Goal: Task Accomplishment & Management: Use online tool/utility

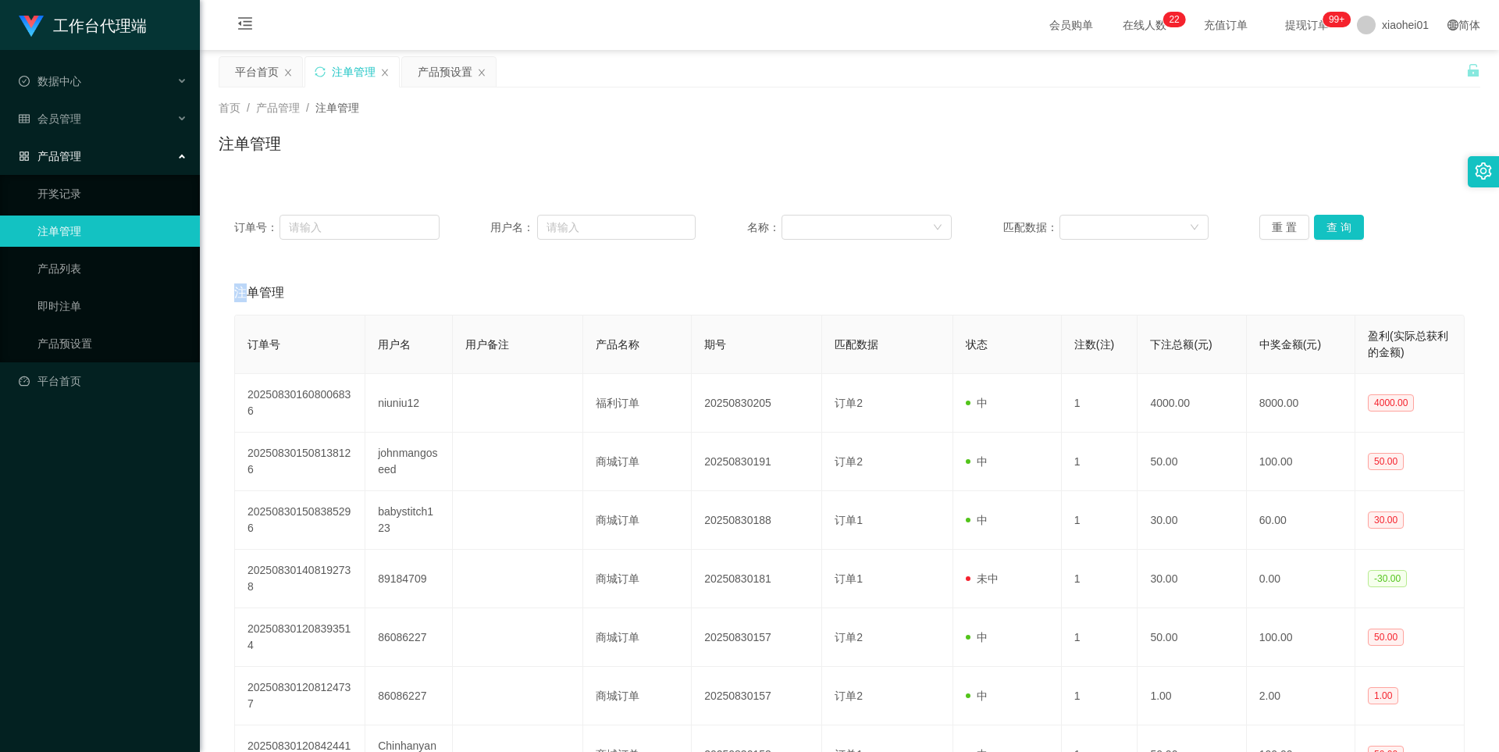
click at [484, 69] on icon "图标: close" at bounding box center [481, 72] width 9 height 9
click at [80, 343] on link "产品预设置" at bounding box center [112, 343] width 150 height 31
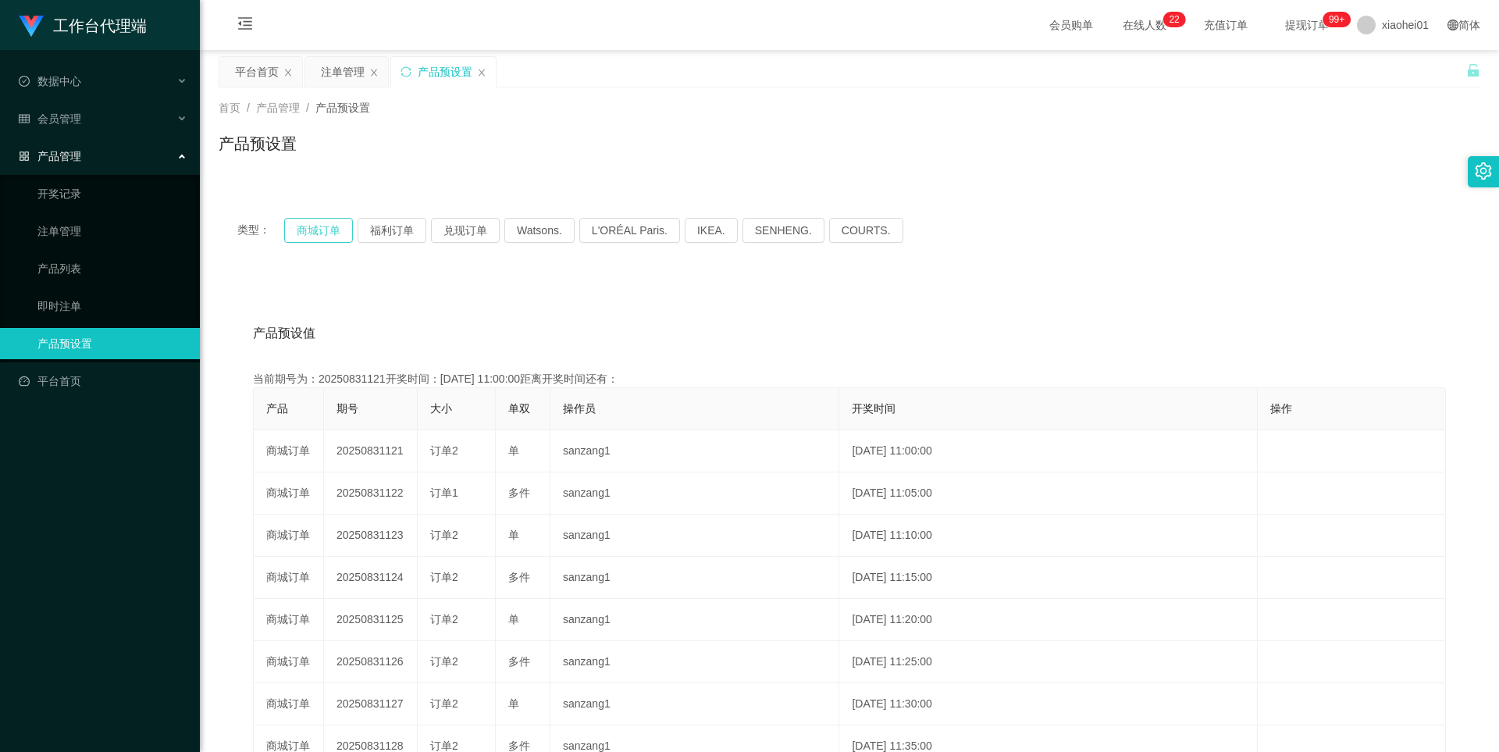
click at [318, 226] on button "商城订单" at bounding box center [318, 230] width 69 height 25
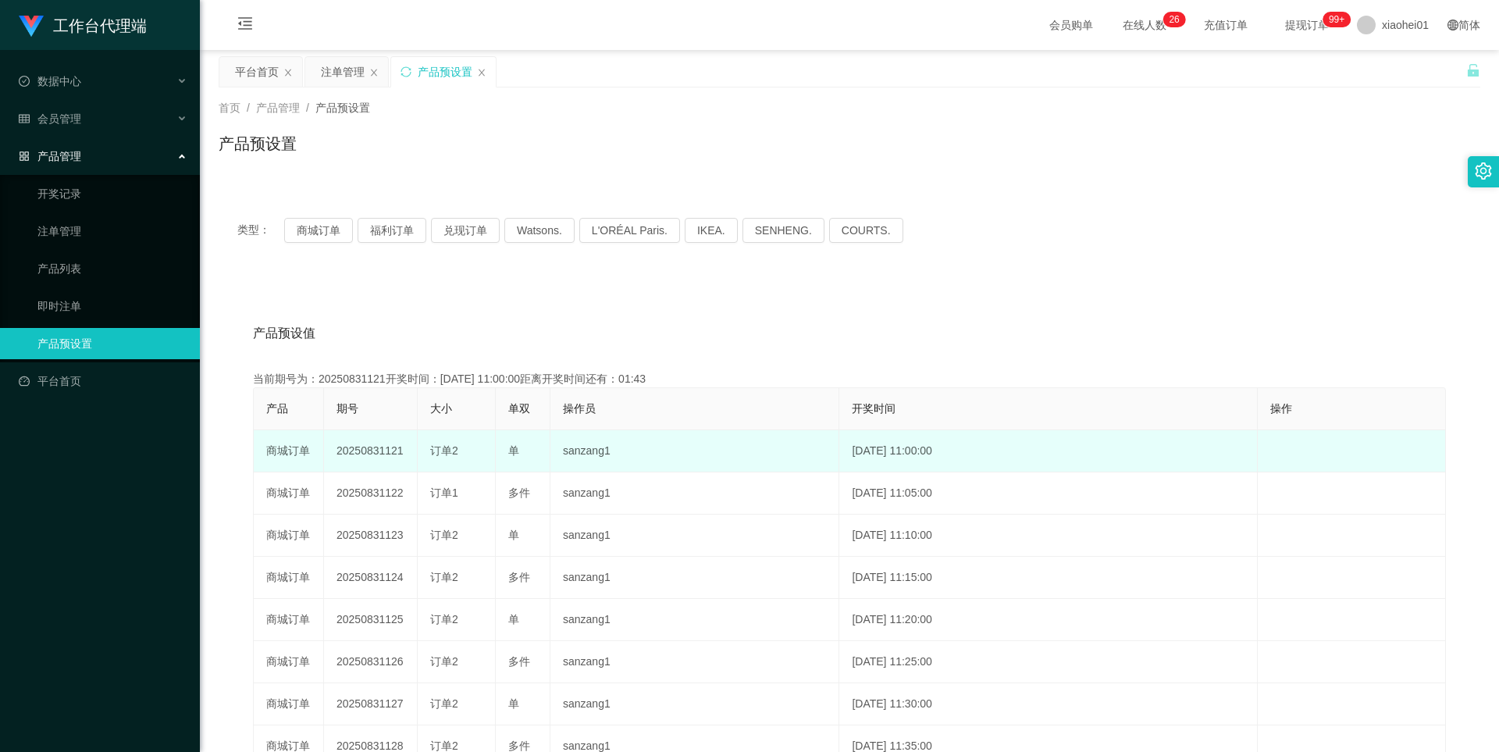
click at [389, 450] on td "20250831121" at bounding box center [371, 451] width 94 height 42
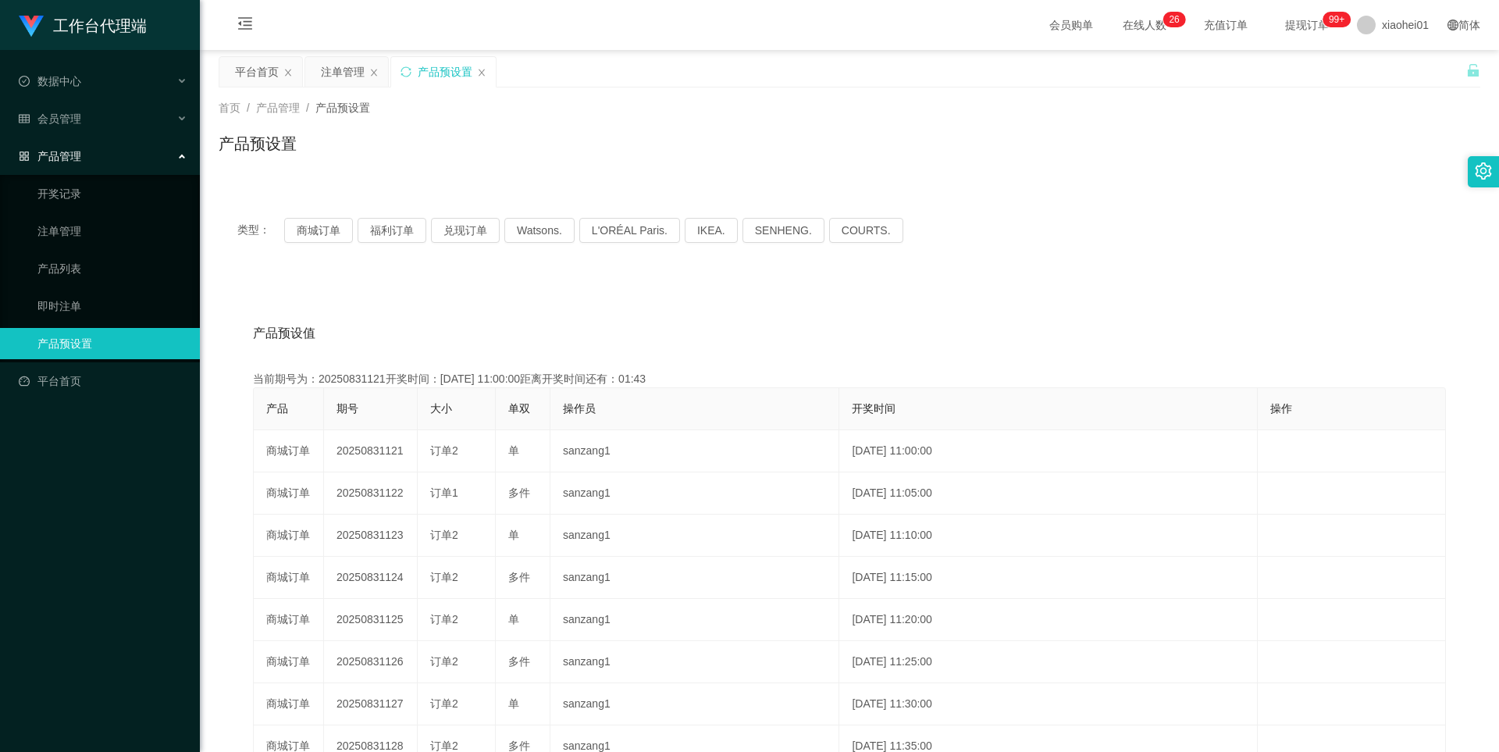
copy td "20250831121"
click at [342, 71] on div "注单管理" at bounding box center [343, 72] width 44 height 30
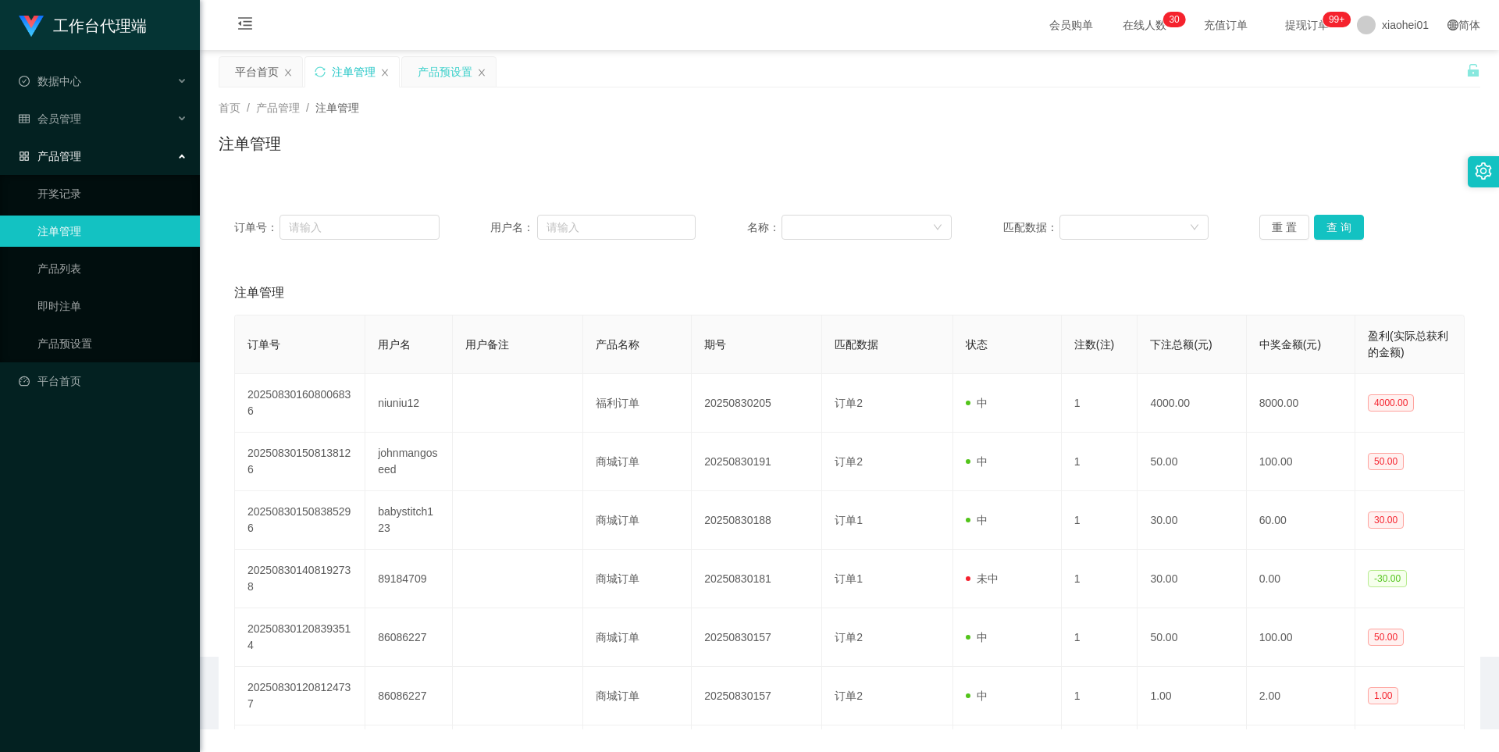
click at [452, 71] on div "产品预设置" at bounding box center [445, 72] width 55 height 30
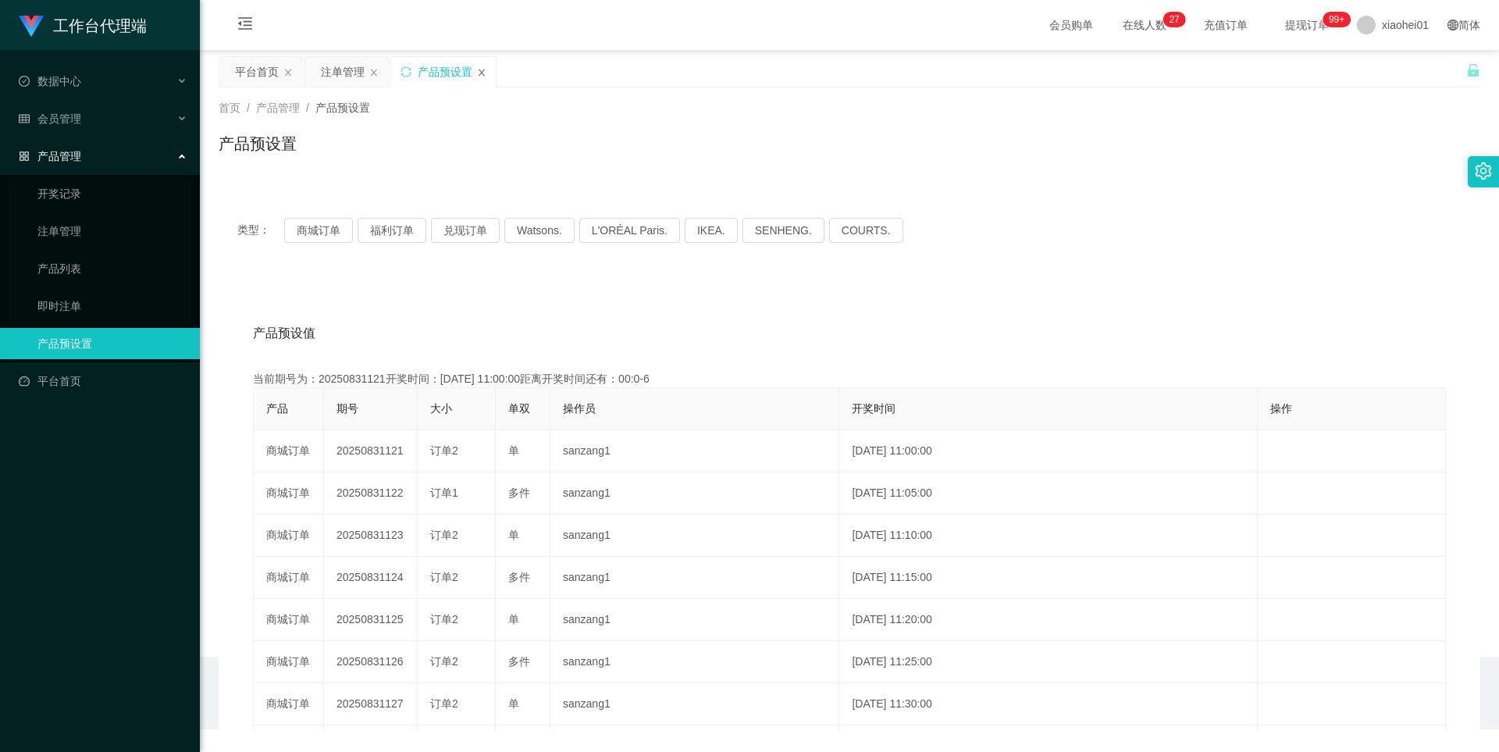
click at [478, 73] on icon "图标: close" at bounding box center [481, 72] width 9 height 9
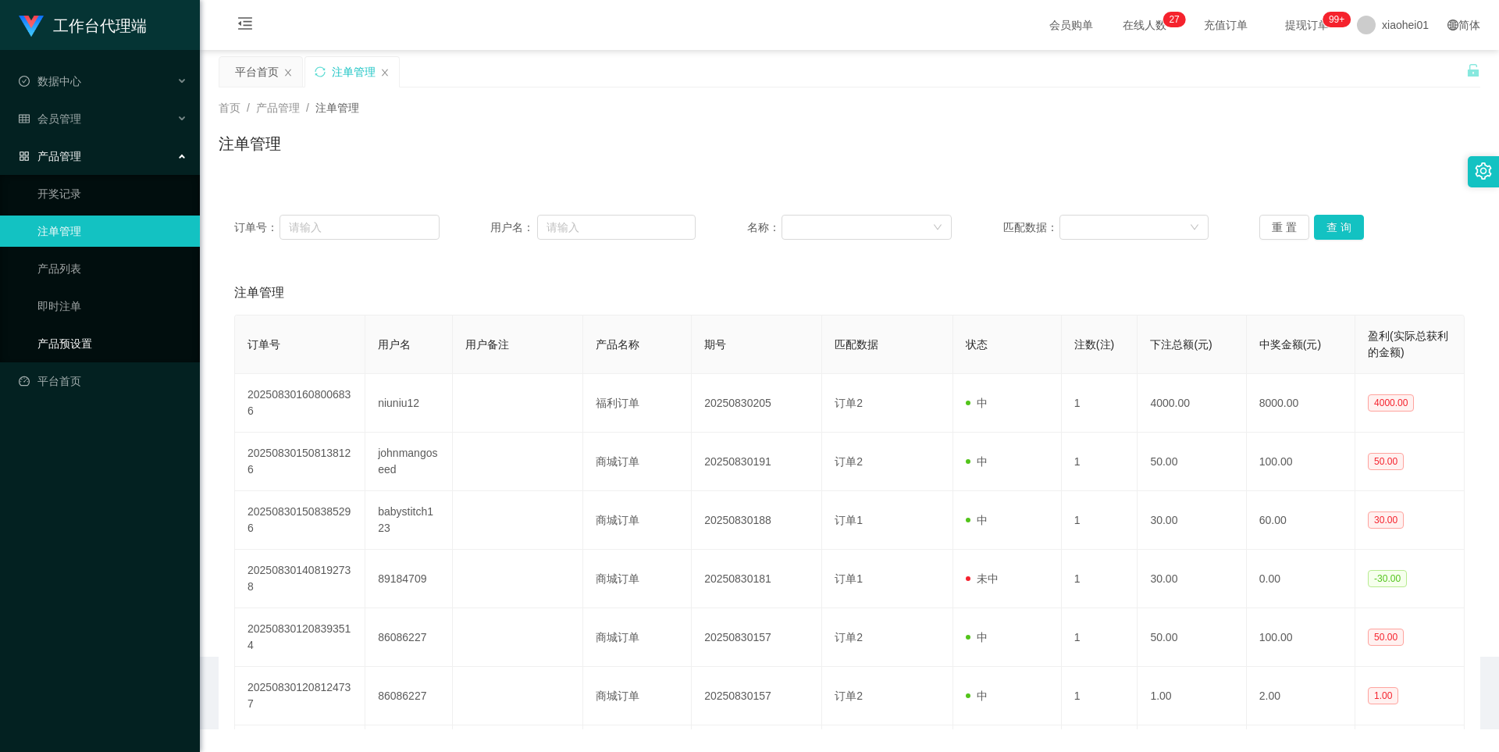
click at [66, 338] on link "产品预设置" at bounding box center [112, 343] width 150 height 31
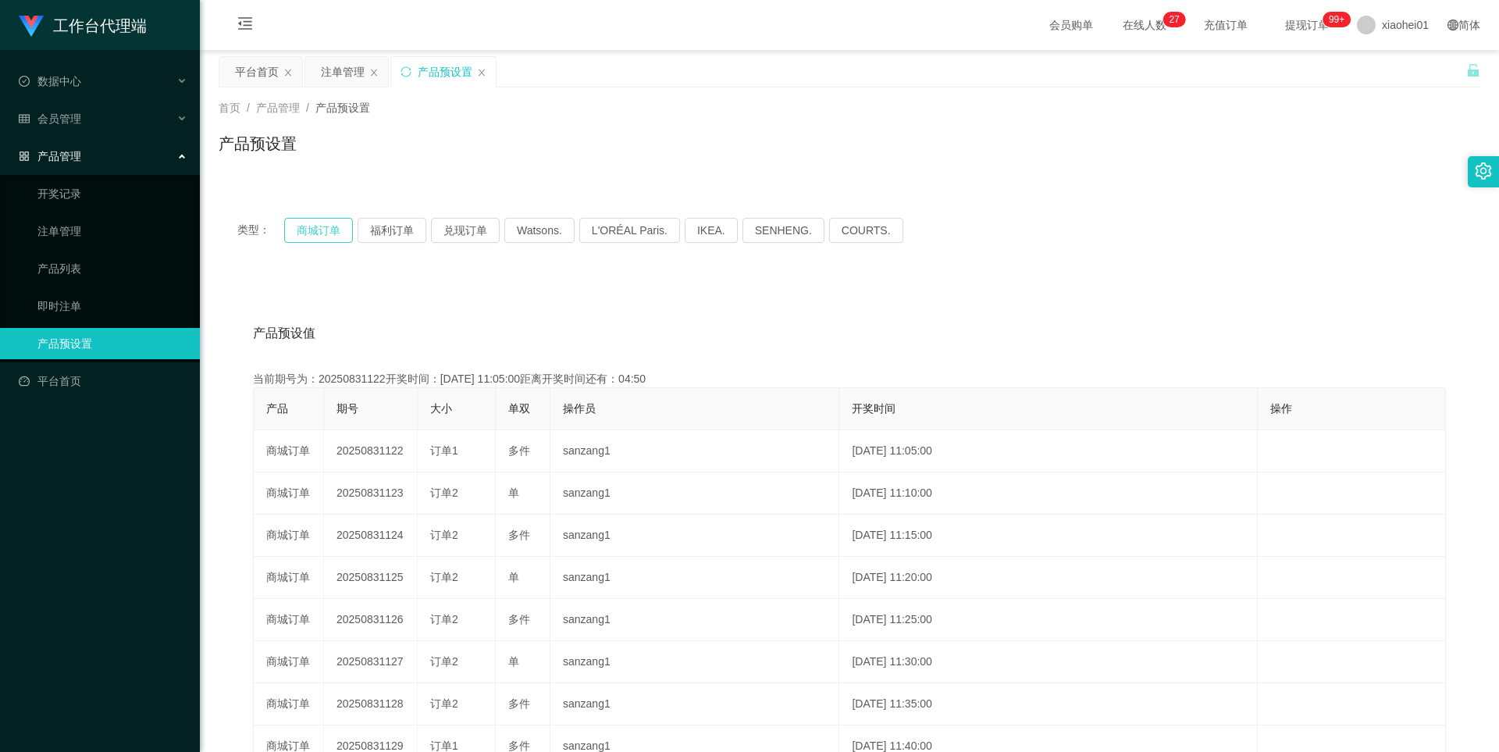
click at [331, 225] on button "商城订单" at bounding box center [318, 230] width 69 height 25
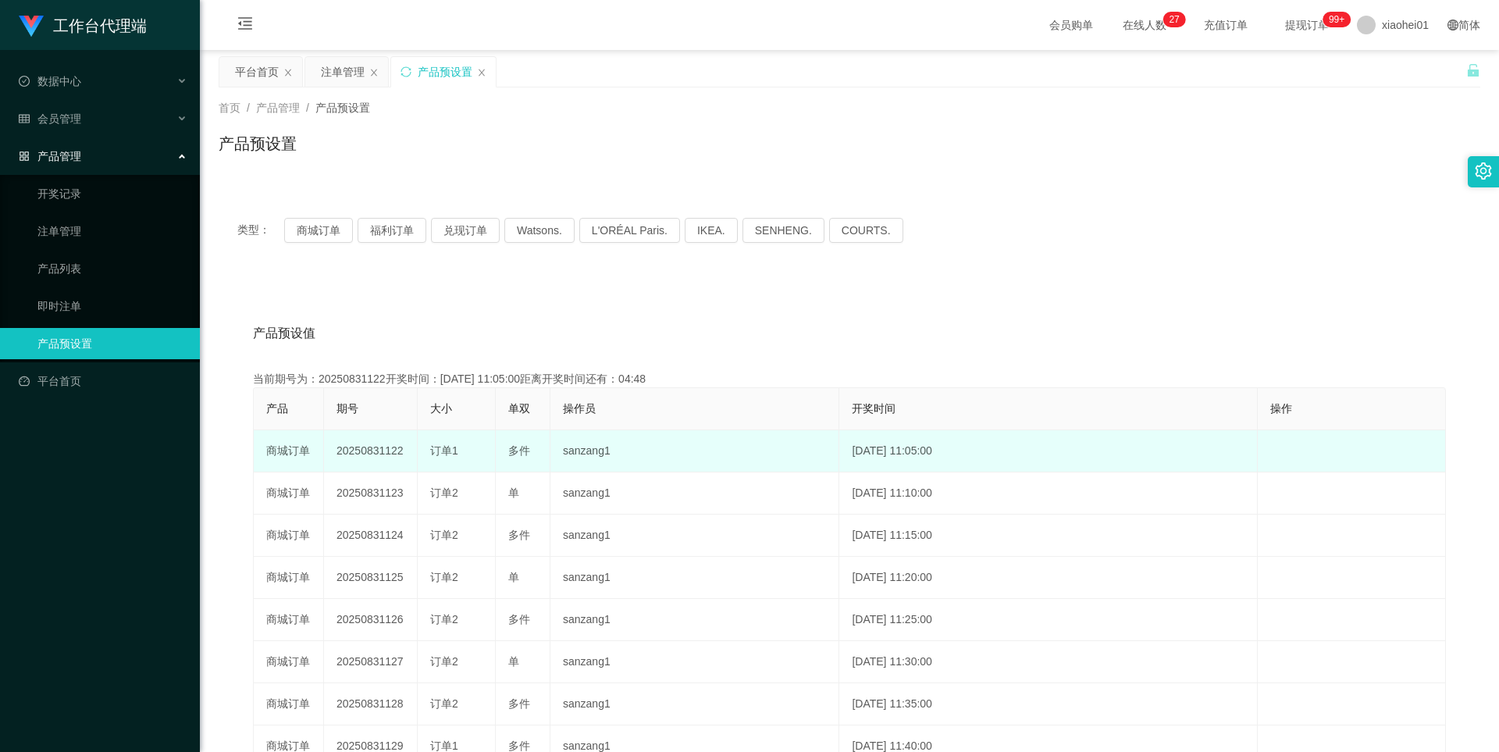
click at [383, 451] on td "20250831122" at bounding box center [371, 451] width 94 height 42
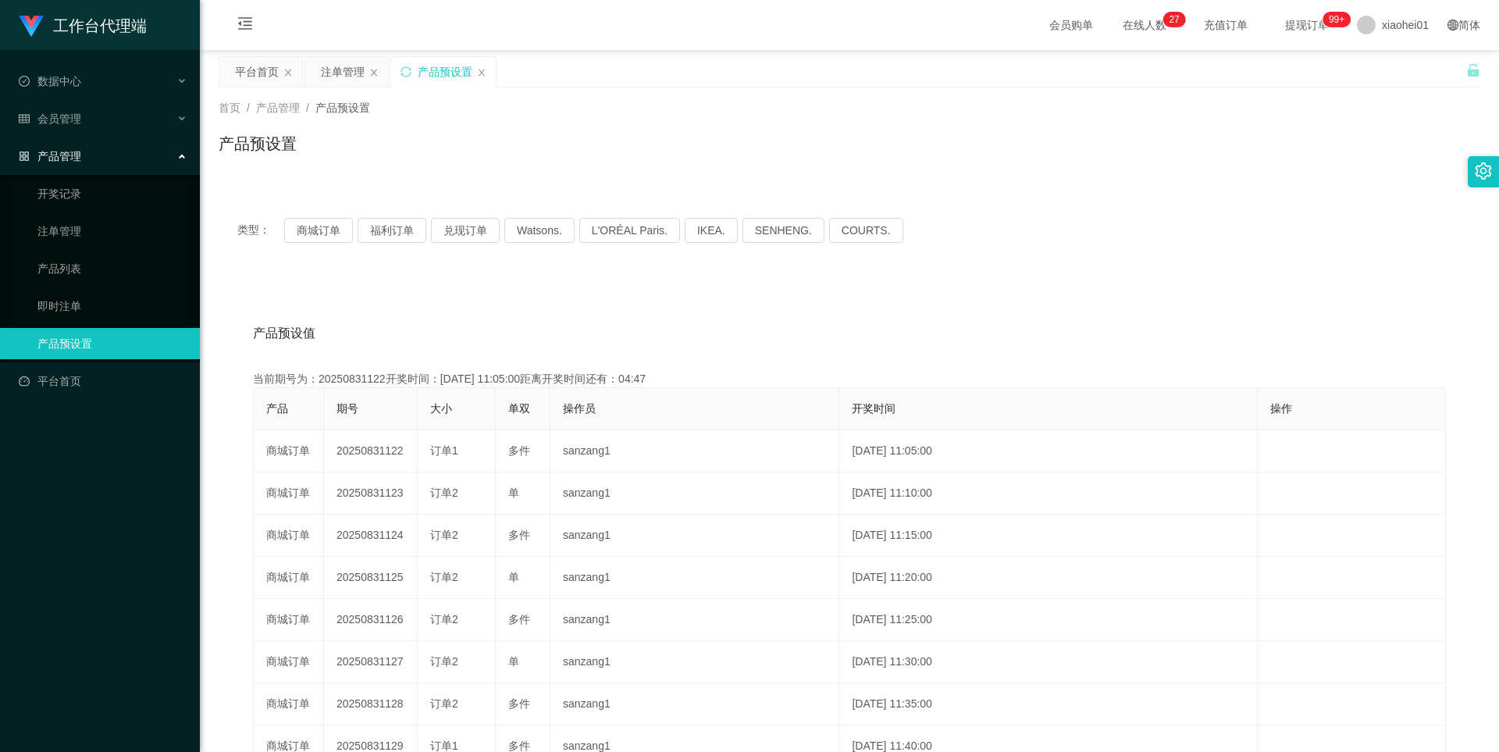
copy td "20250831122"
click at [332, 68] on div "注单管理" at bounding box center [343, 72] width 44 height 30
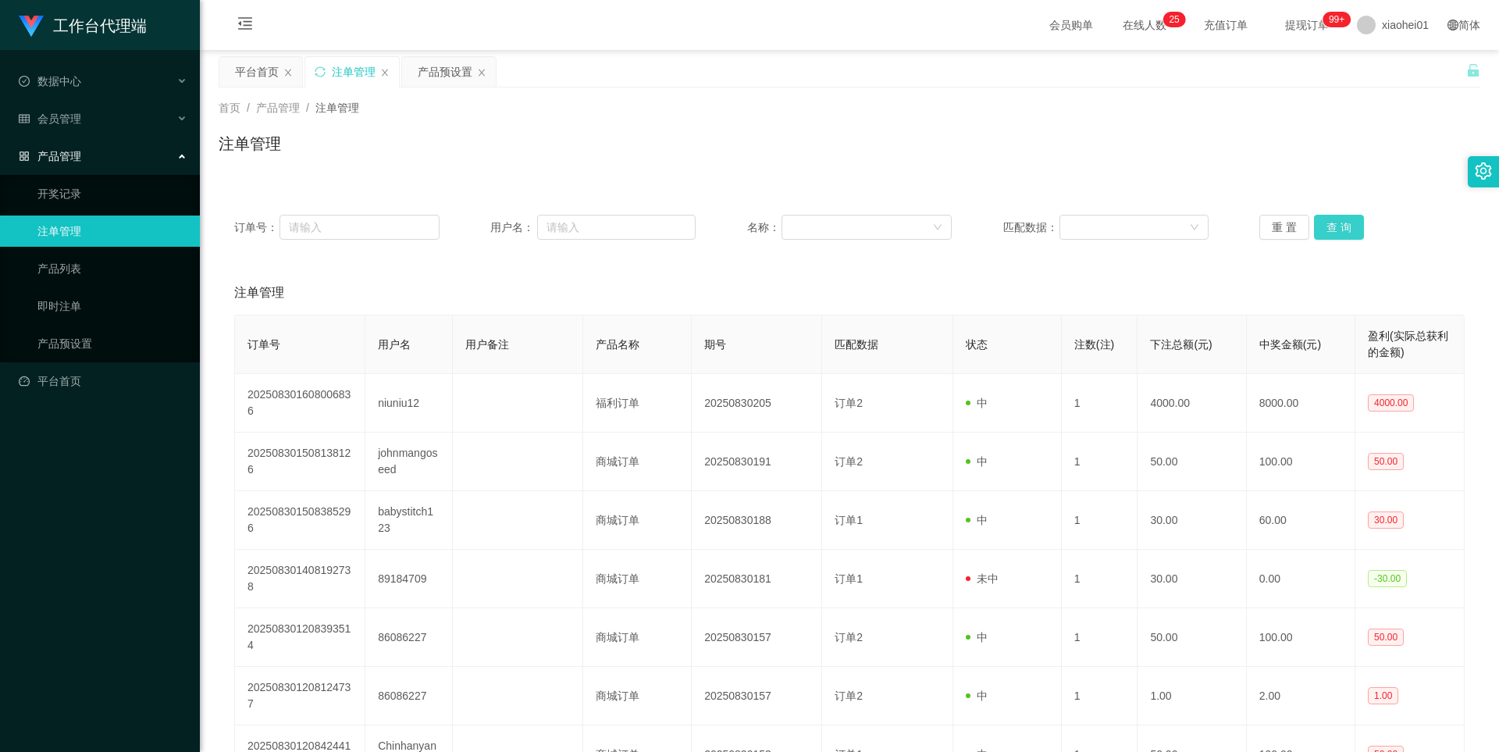
click at [1327, 226] on button "查 询" at bounding box center [1339, 227] width 50 height 25
click at [1327, 226] on div "重 置 查 询" at bounding box center [1361, 227] width 205 height 25
click at [1327, 226] on button "查 询" at bounding box center [1339, 227] width 50 height 25
click at [1327, 226] on div "重 置 查 询" at bounding box center [1361, 227] width 205 height 25
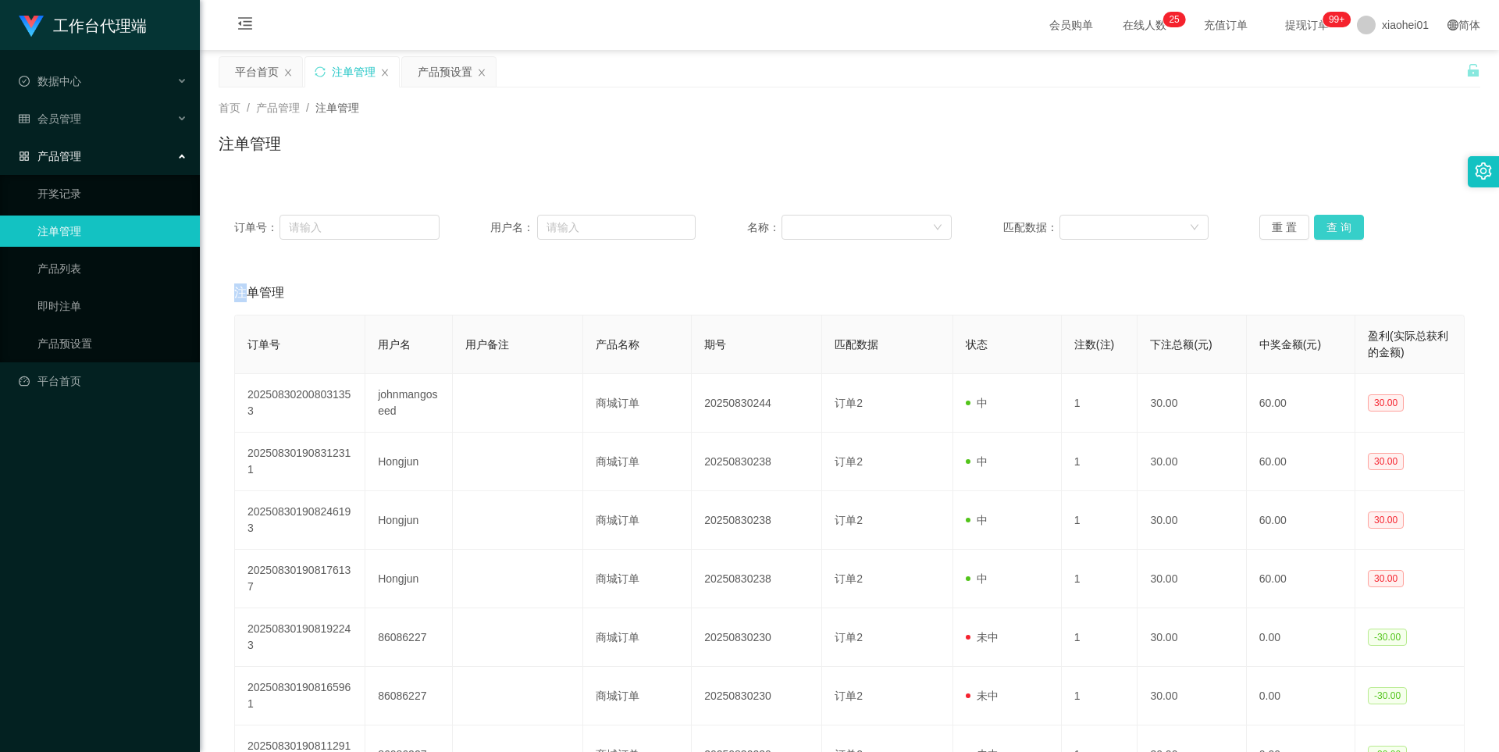
drag, startPoint x: 1327, startPoint y: 226, endPoint x: 1415, endPoint y: 92, distance: 160.2
click at [1327, 226] on button "查 询" at bounding box center [1339, 227] width 50 height 25
click at [1328, 222] on button "查 询" at bounding box center [1339, 227] width 50 height 25
click at [1328, 222] on div "重 置 查 询" at bounding box center [1361, 227] width 205 height 25
click at [1328, 222] on button "查 询" at bounding box center [1347, 227] width 67 height 25
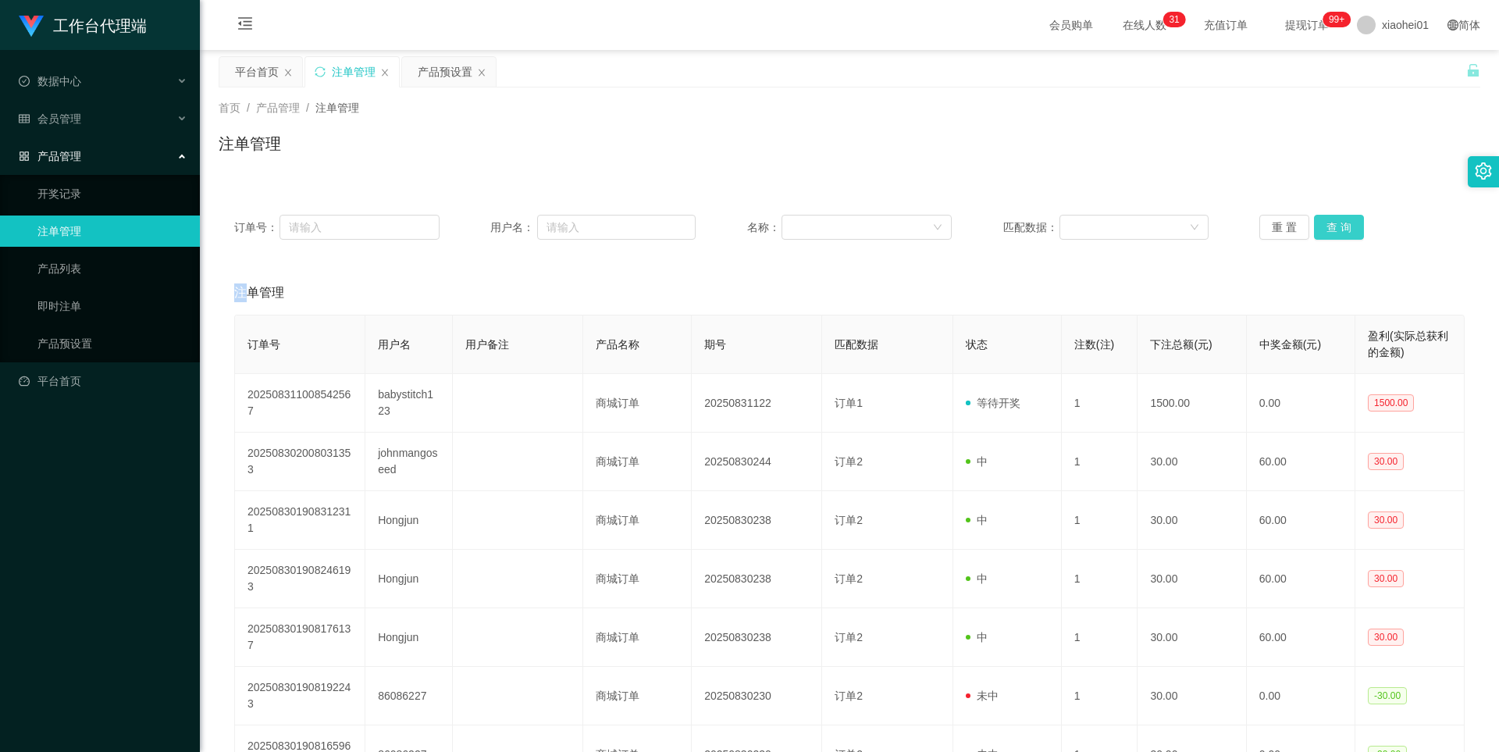
click at [1331, 228] on button "查 询" at bounding box center [1339, 227] width 50 height 25
click at [1331, 228] on div "重 置 查 询" at bounding box center [1361, 227] width 205 height 25
click at [1331, 228] on button "查 询" at bounding box center [1339, 227] width 50 height 25
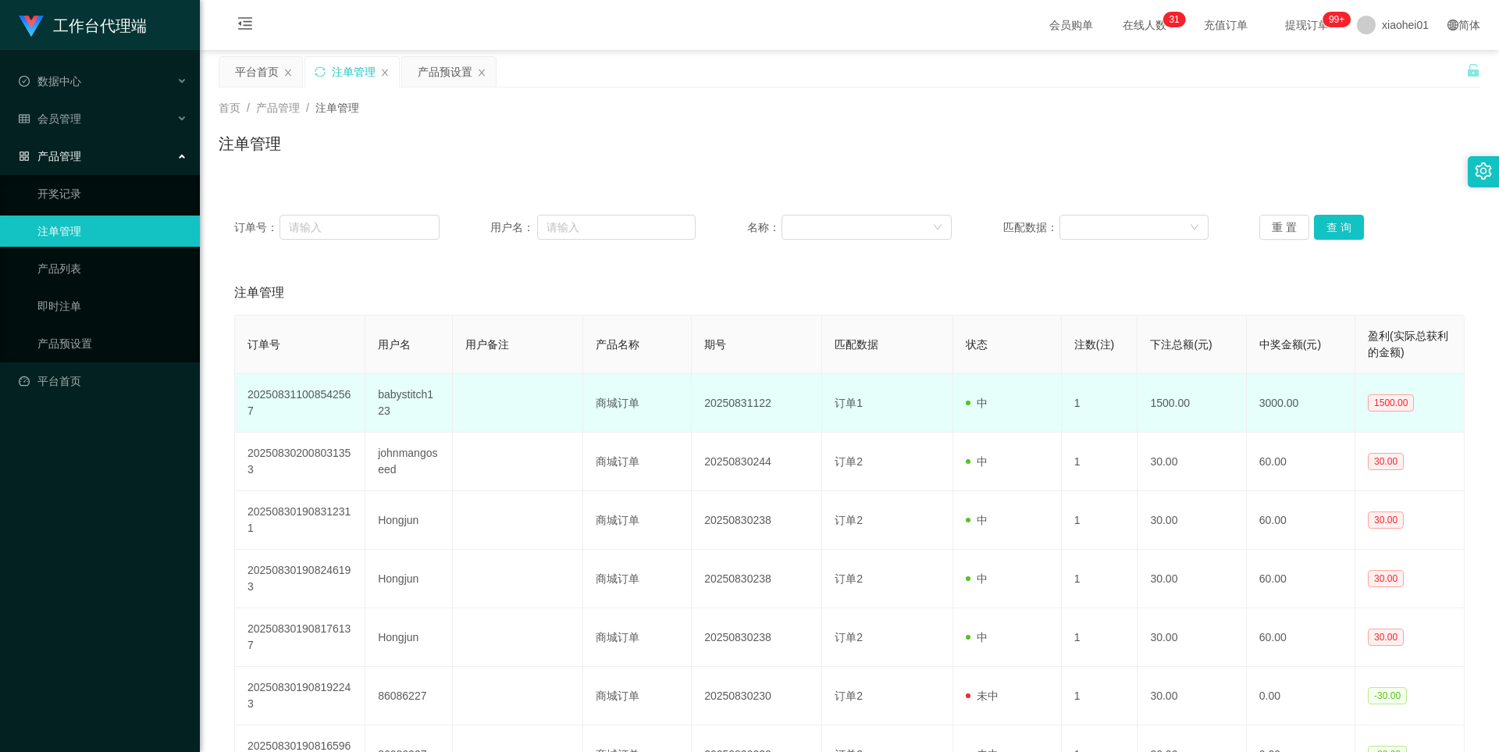
click at [418, 397] on td "babystitch123" at bounding box center [408, 403] width 87 height 59
copy td "babystitch123"
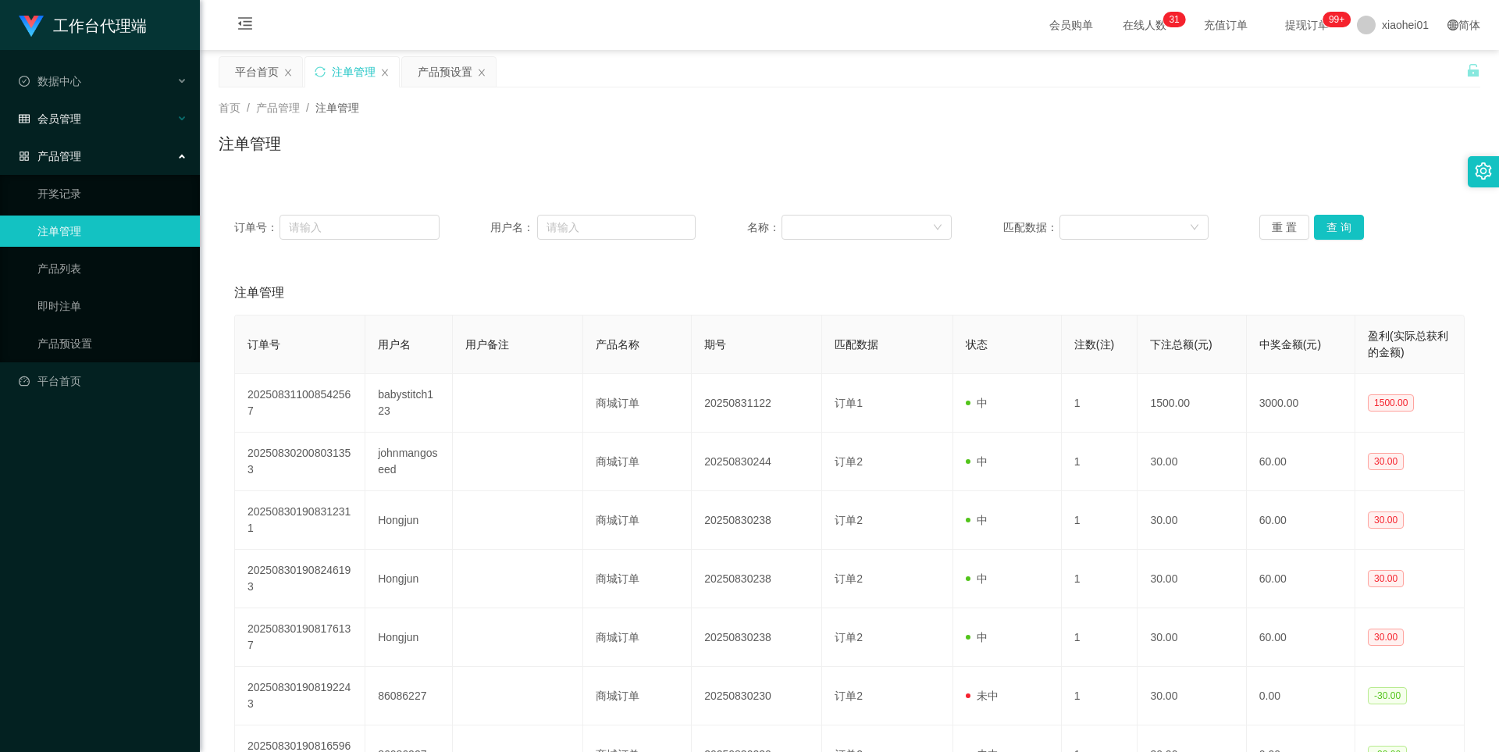
click at [77, 118] on span "会员管理" at bounding box center [50, 118] width 62 height 12
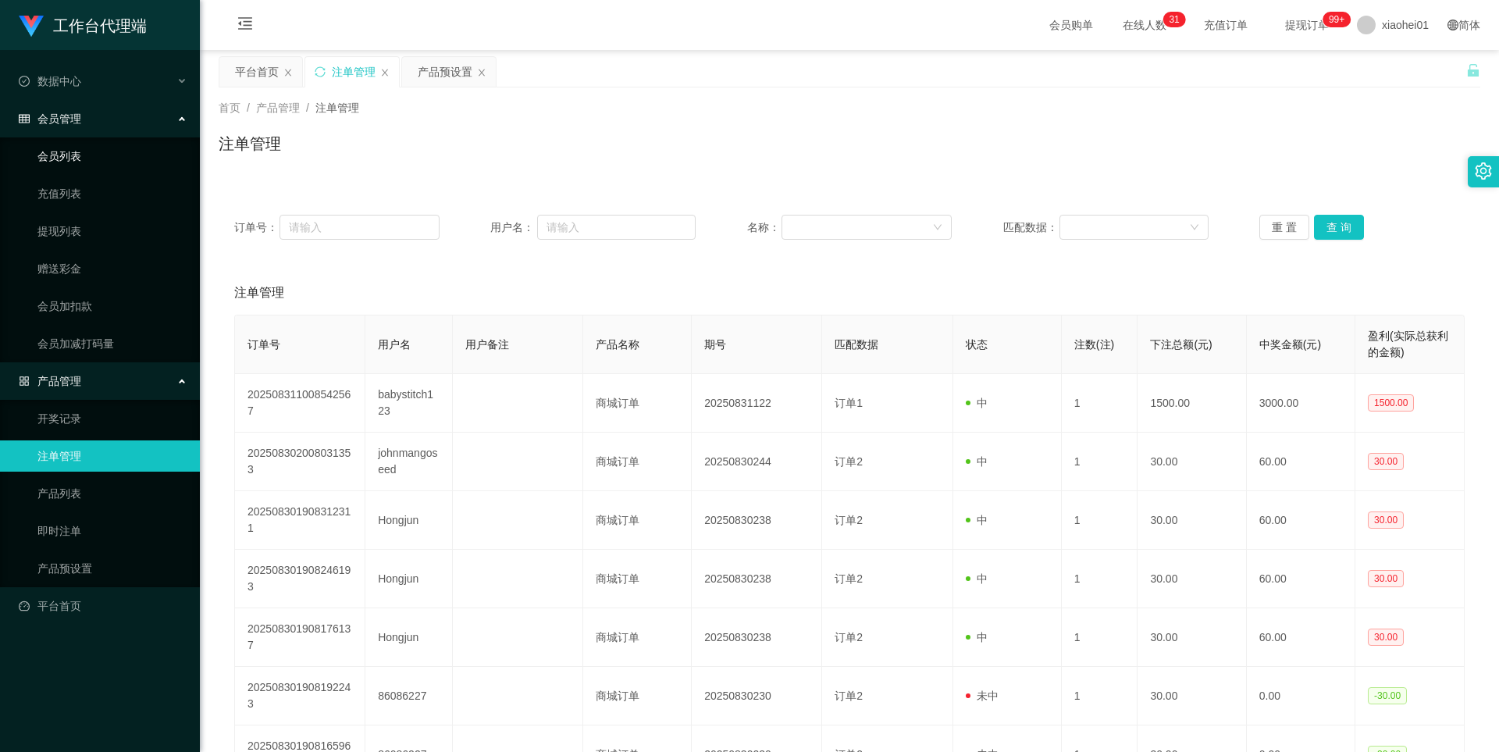
click at [75, 151] on link "会员列表" at bounding box center [112, 156] width 150 height 31
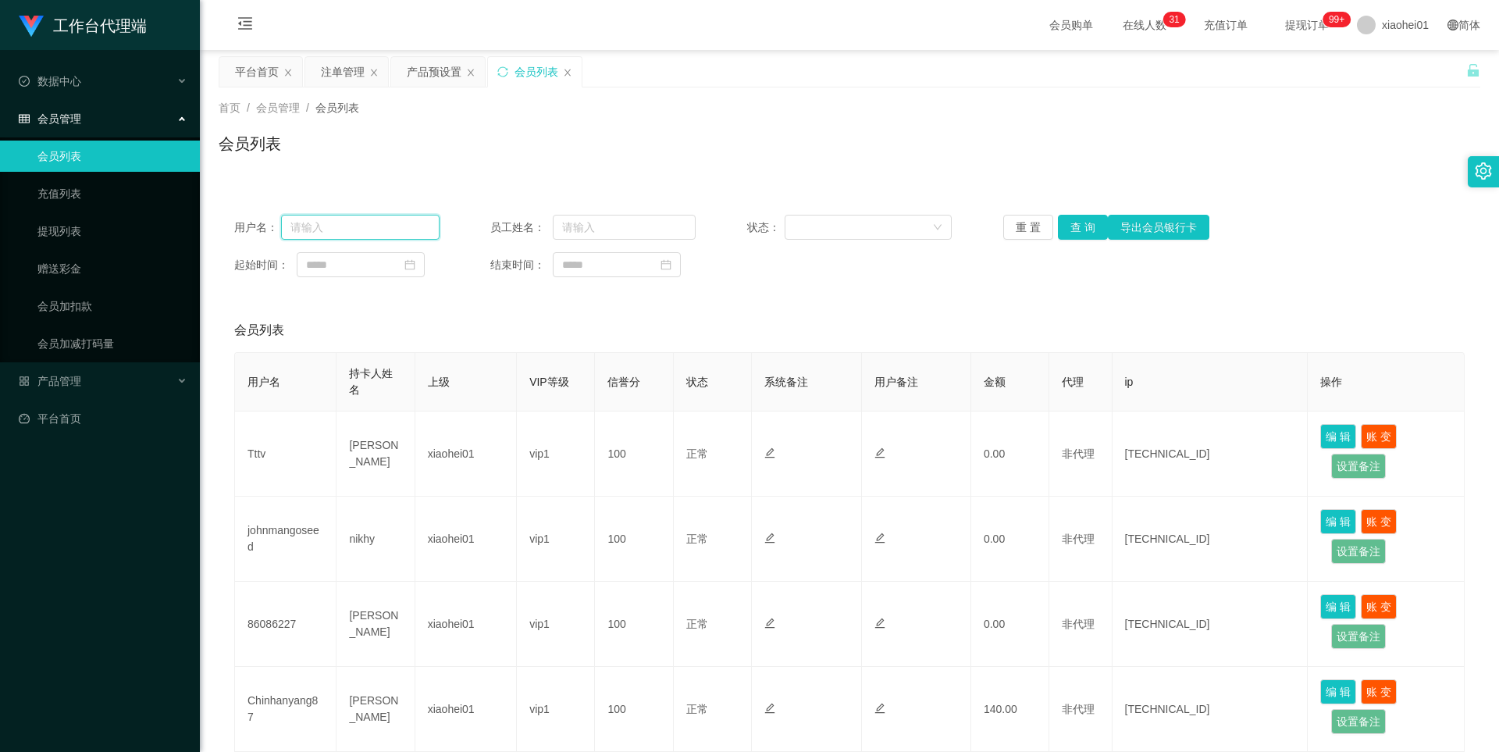
click at [361, 222] on input "text" at bounding box center [360, 227] width 158 height 25
paste input "babystitch123"
type input "babystitch123"
click at [1093, 230] on button "查 询" at bounding box center [1083, 227] width 50 height 25
